Goal: Transaction & Acquisition: Purchase product/service

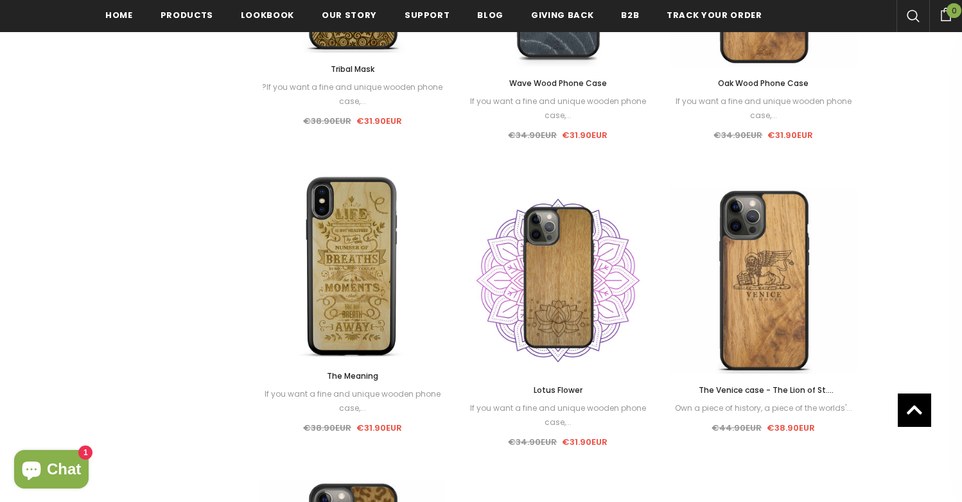
scroll to position [1384, 0]
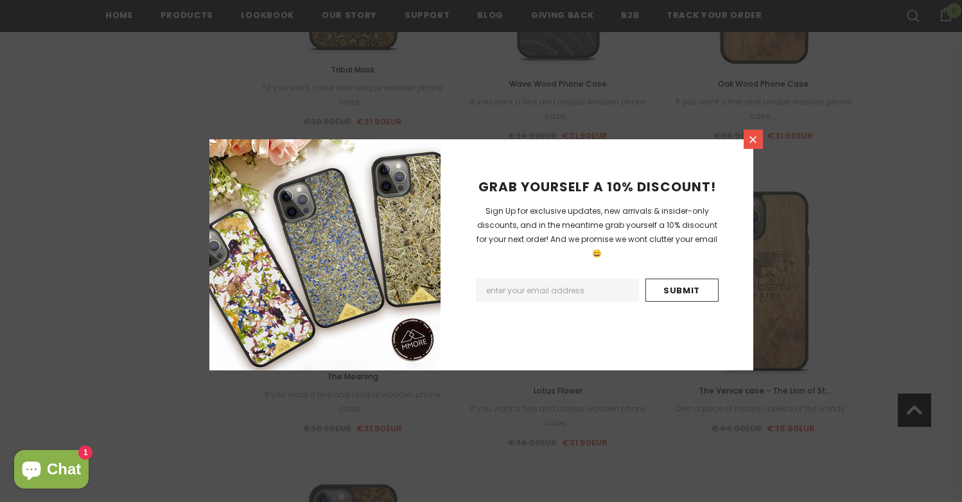
click at [755, 141] on icon at bounding box center [752, 139] width 11 height 11
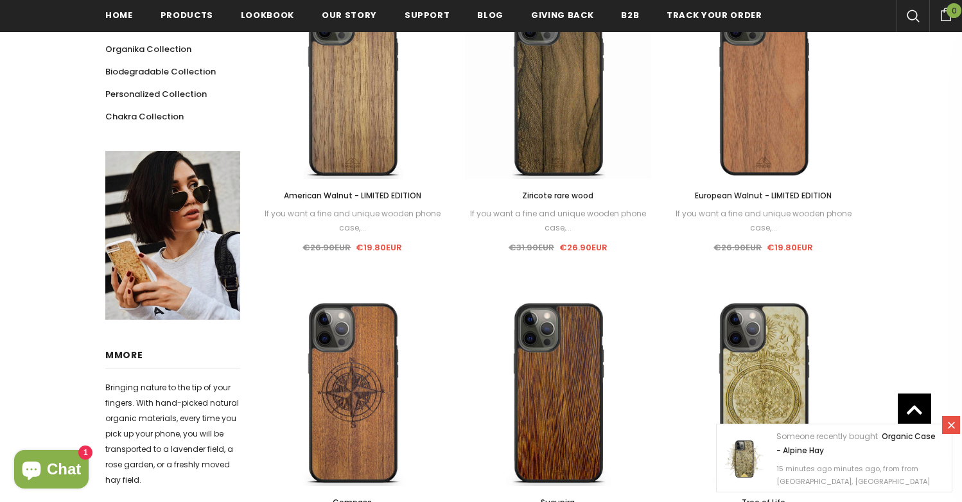
scroll to position [353, 0]
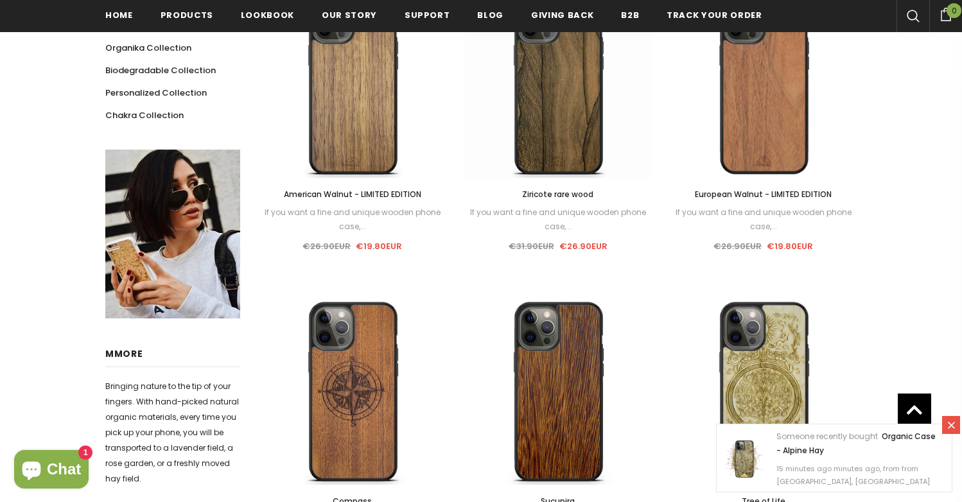
click at [949, 426] on icon at bounding box center [950, 425] width 11 height 11
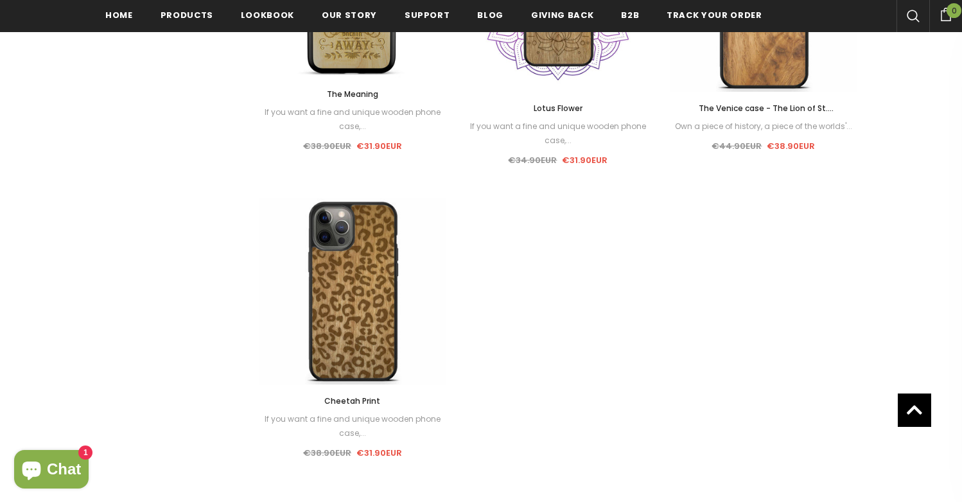
scroll to position [1668, 0]
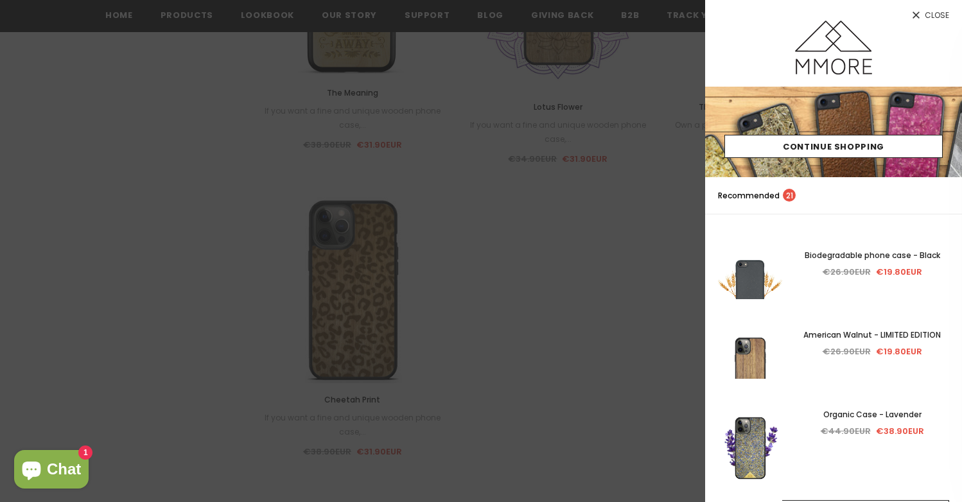
click at [928, 17] on span "Close" at bounding box center [936, 16] width 24 height 8
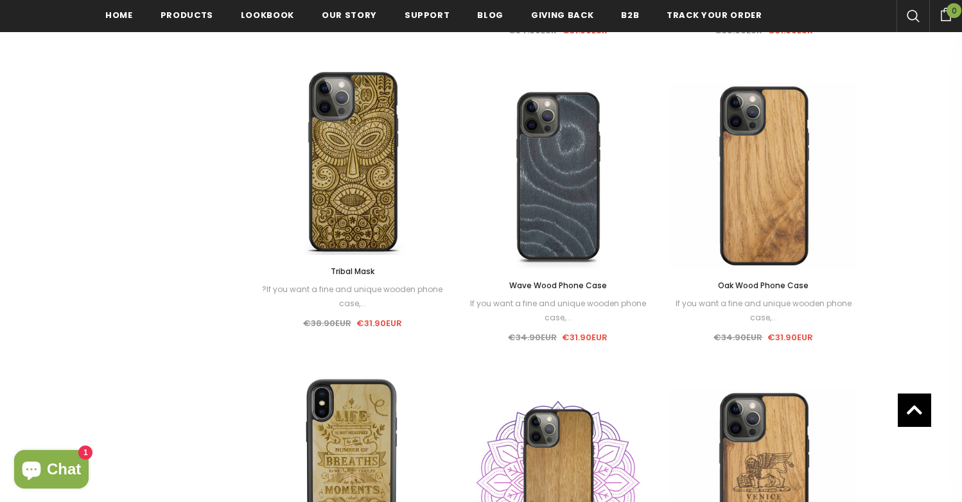
scroll to position [1180, 0]
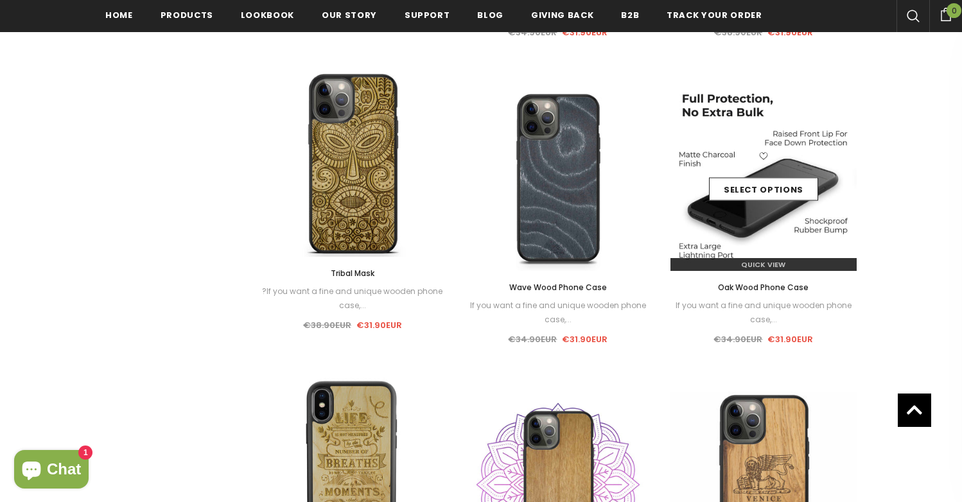
click at [772, 171] on div "Select options" at bounding box center [763, 178] width 186 height 61
click at [761, 189] on link "Select options" at bounding box center [763, 189] width 109 height 23
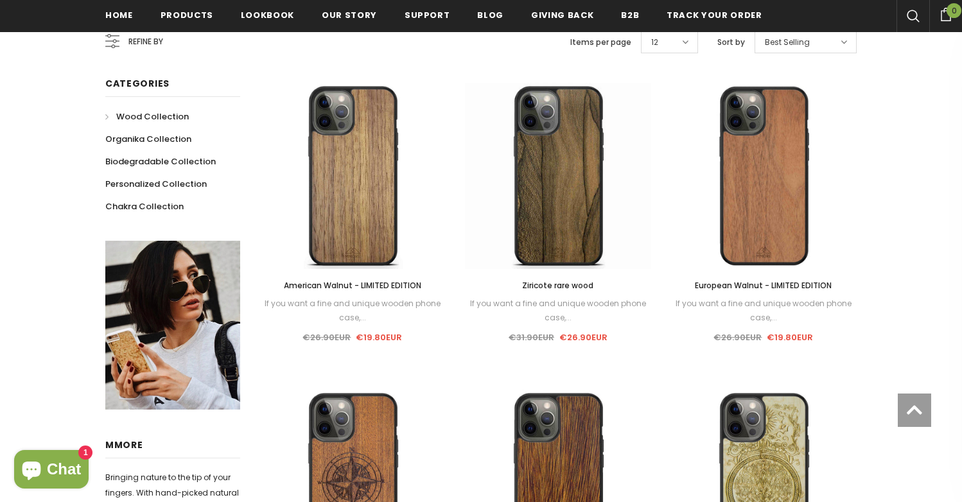
scroll to position [247, 0]
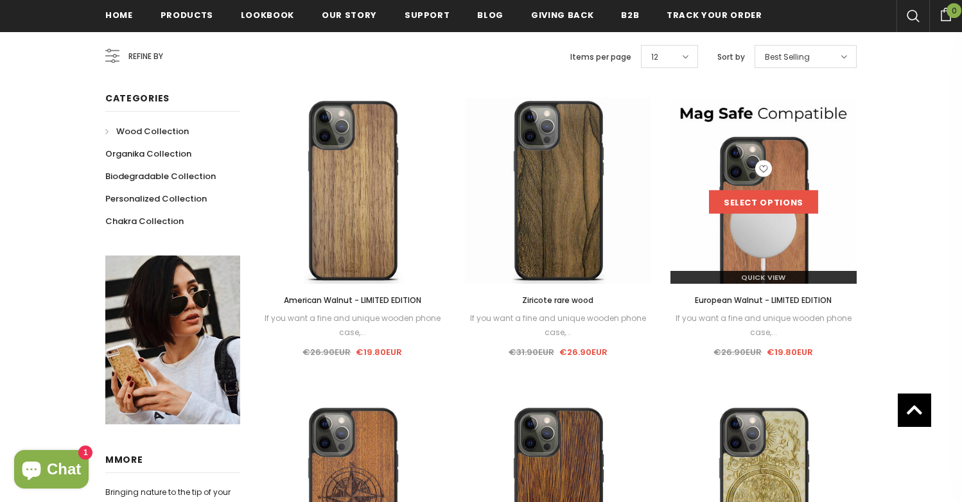
click at [780, 206] on link "Select options" at bounding box center [763, 202] width 109 height 23
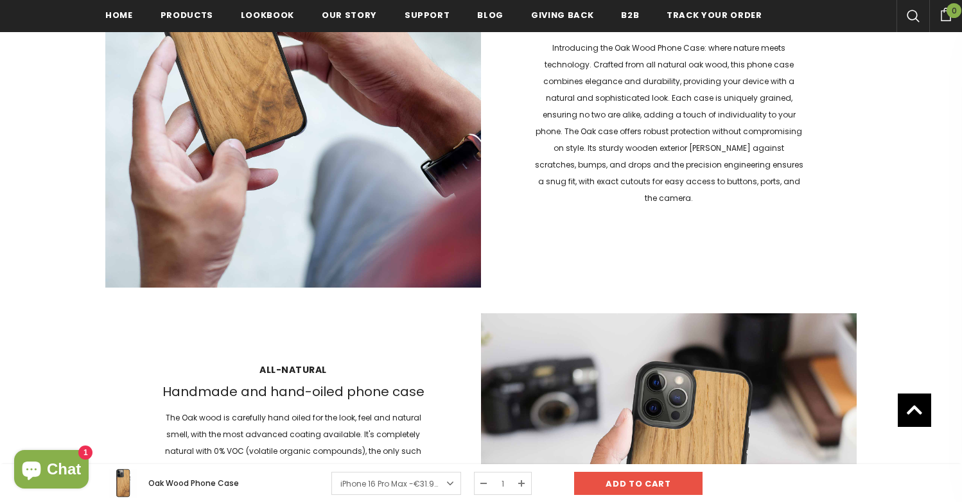
scroll to position [1151, 0]
